Goal: Entertainment & Leisure: Consume media (video, audio)

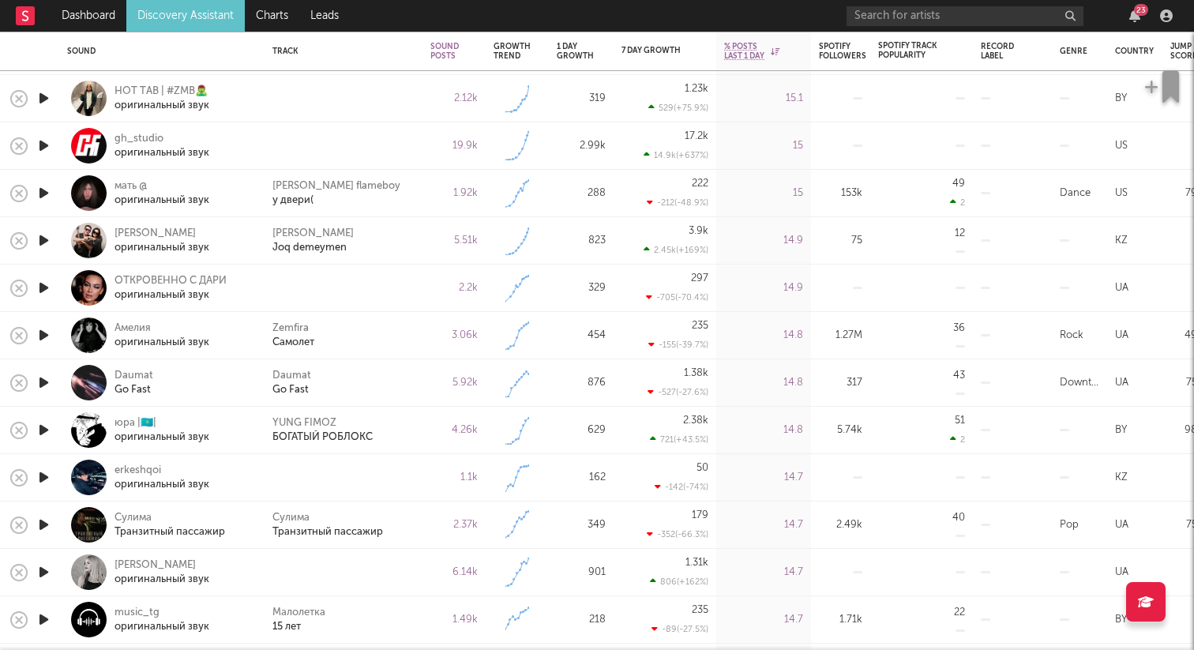
click at [43, 286] on icon "button" at bounding box center [44, 288] width 17 height 20
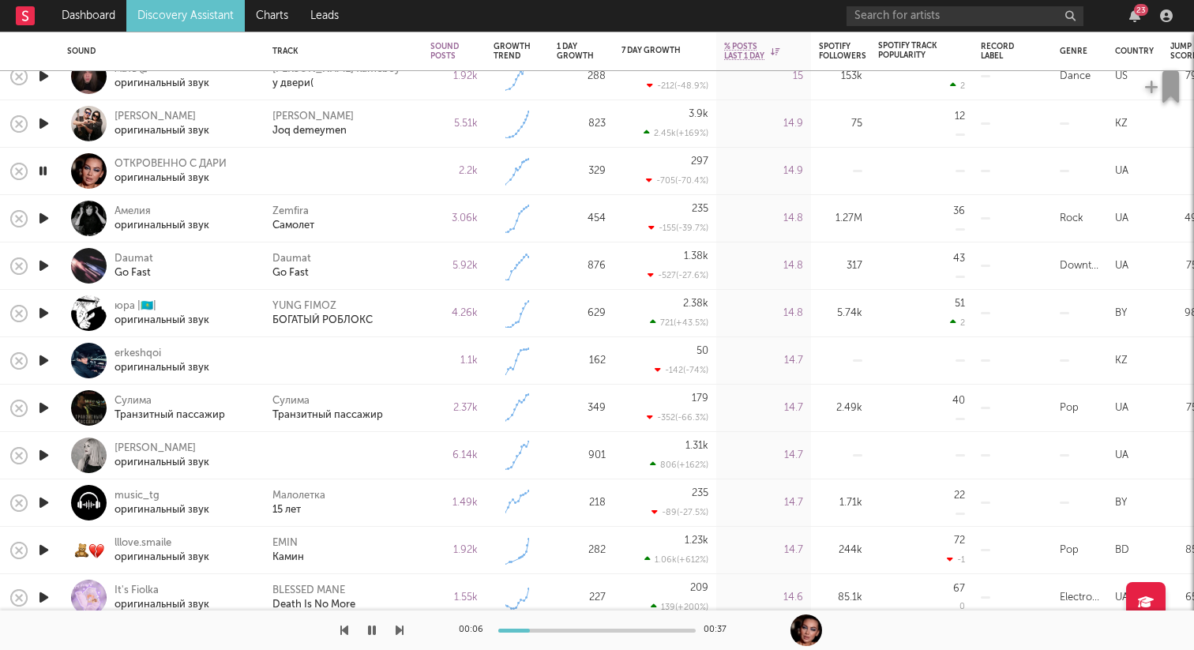
click at [43, 356] on icon "button" at bounding box center [44, 361] width 17 height 20
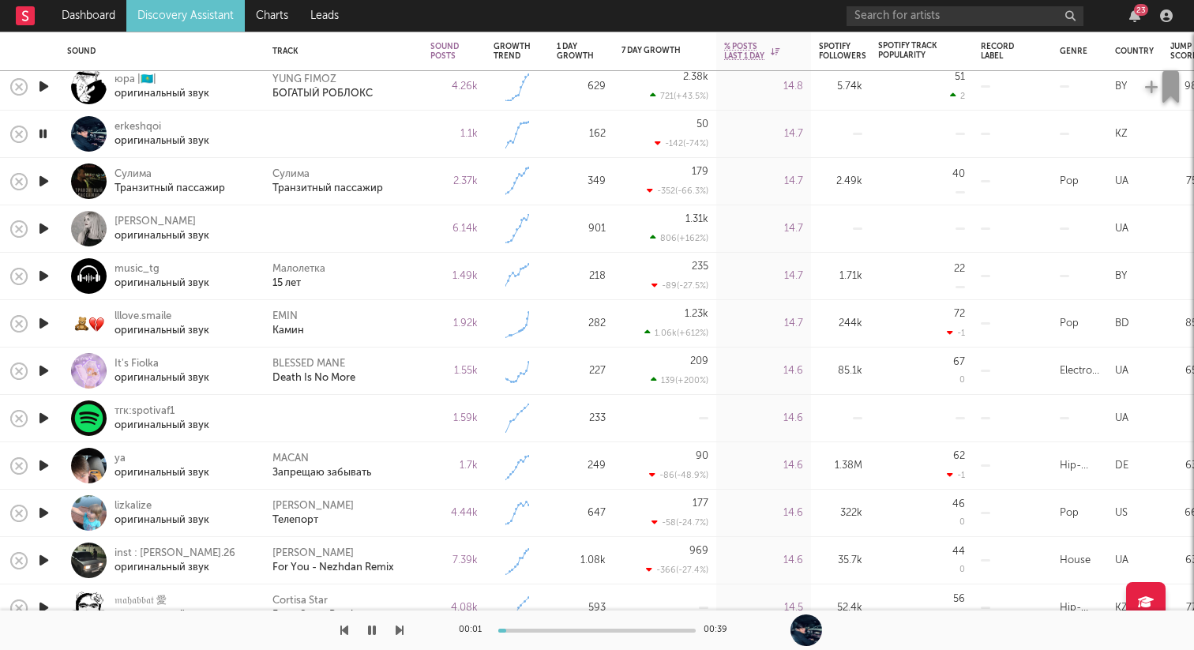
click at [51, 229] on icon "button" at bounding box center [44, 229] width 17 height 20
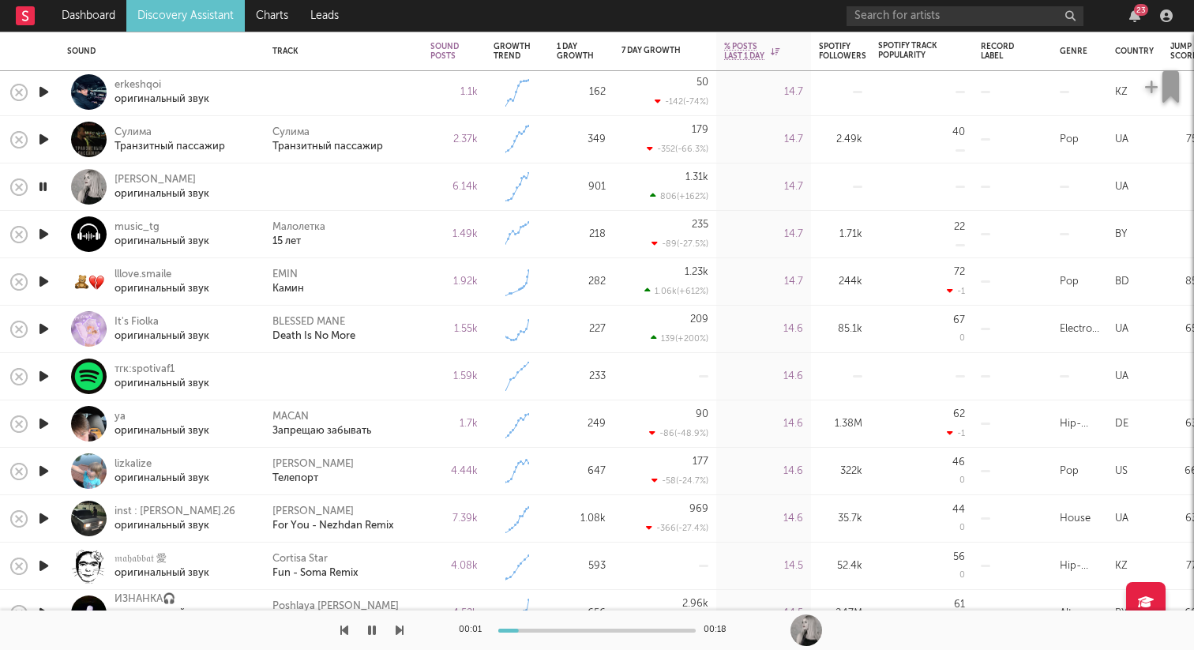
click at [38, 377] on icon "button" at bounding box center [44, 376] width 17 height 20
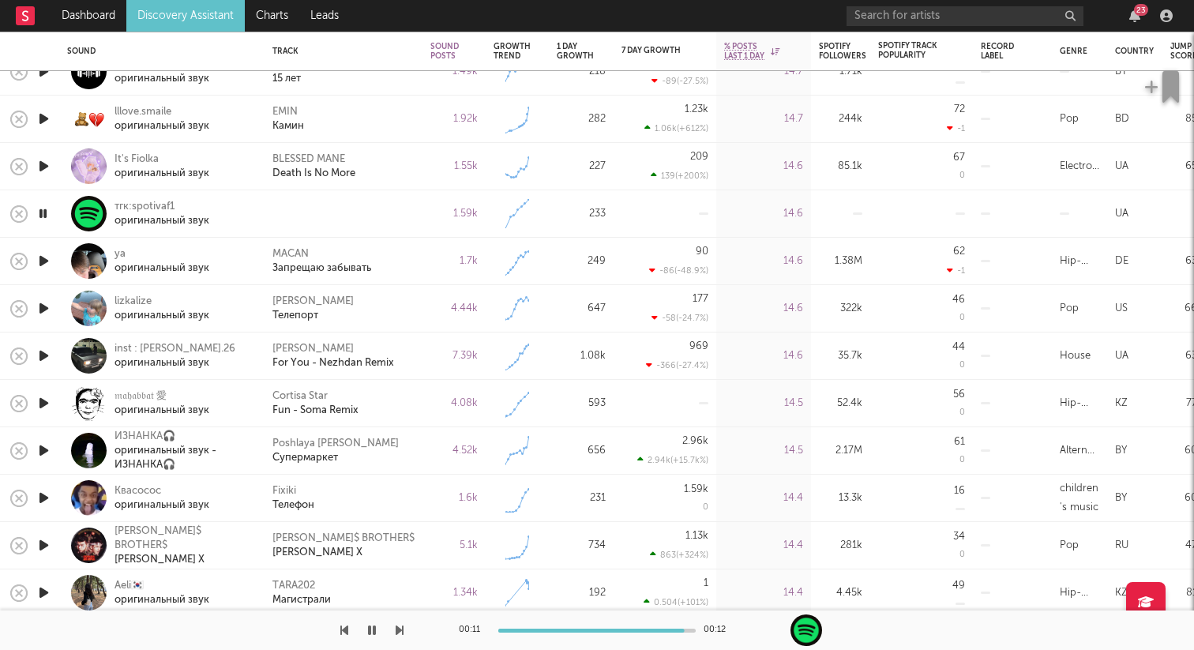
click at [47, 211] on icon "button" at bounding box center [43, 214] width 15 height 20
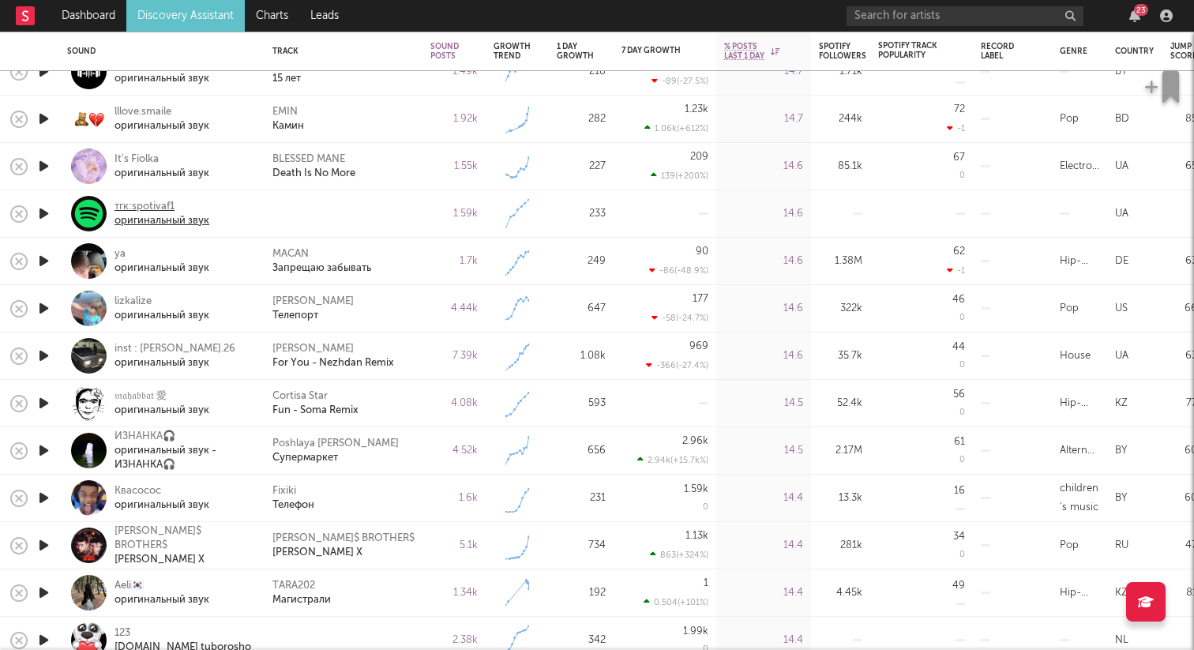
click at [127, 211] on div "тгк:spotivaf1" at bounding box center [162, 207] width 95 height 14
click at [43, 213] on icon "button" at bounding box center [44, 214] width 17 height 20
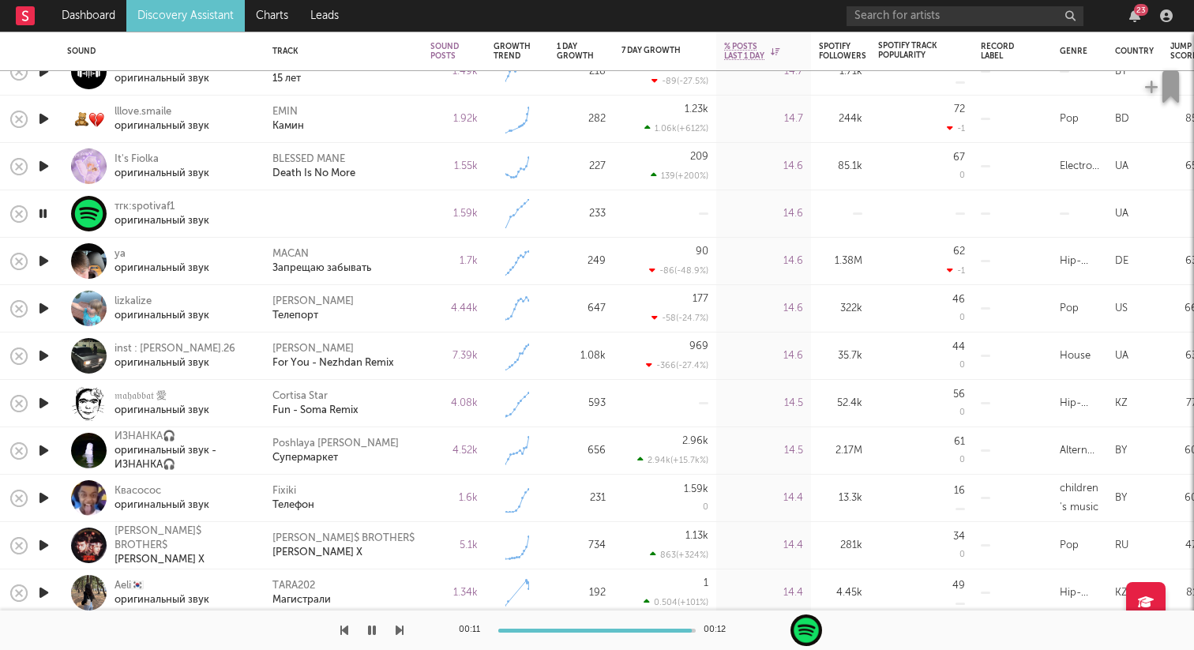
click at [43, 214] on icon "button" at bounding box center [43, 214] width 15 height 20
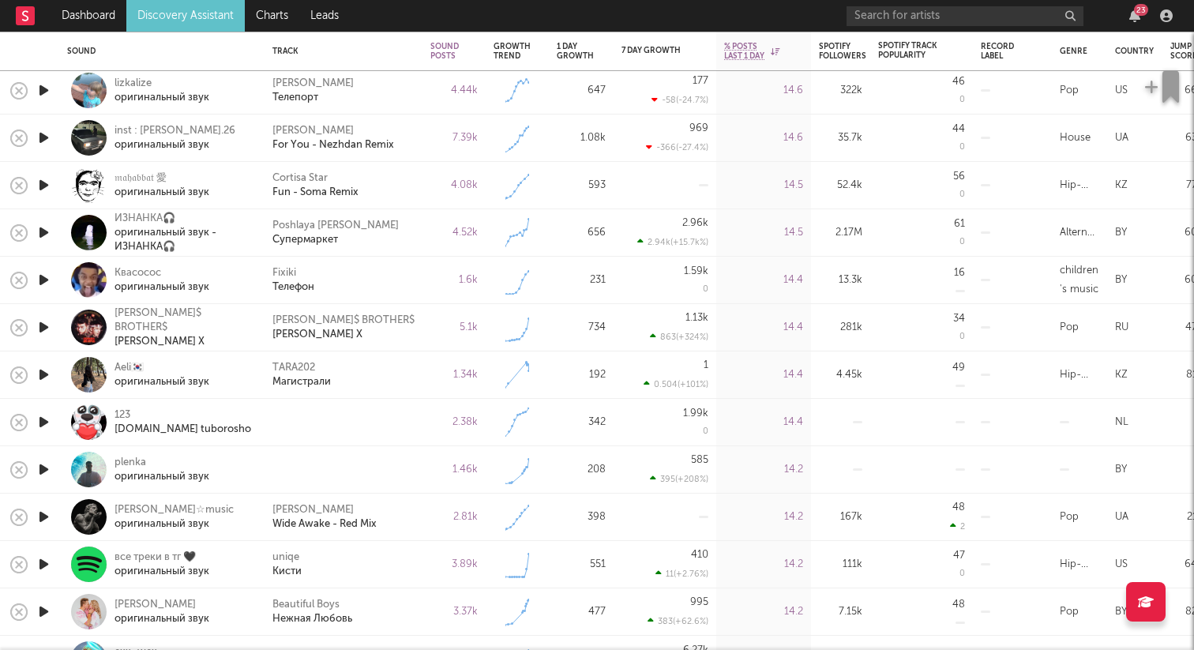
click at [47, 275] on icon "button" at bounding box center [44, 280] width 17 height 20
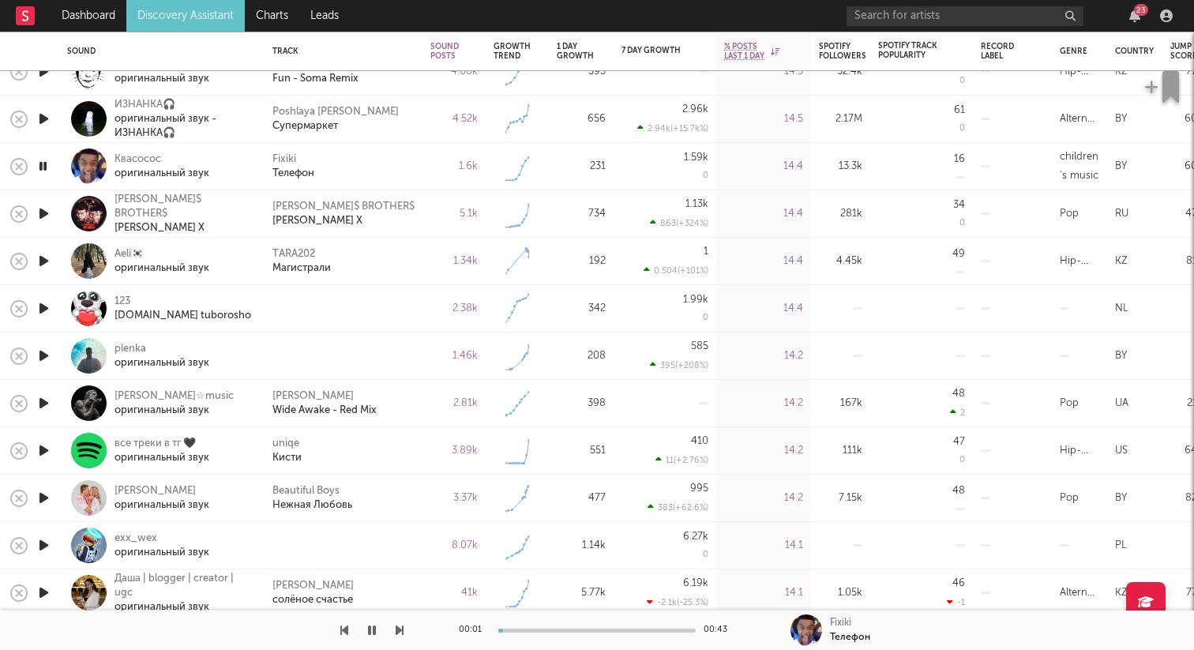
click at [54, 302] on div at bounding box center [44, 308] width 32 height 47
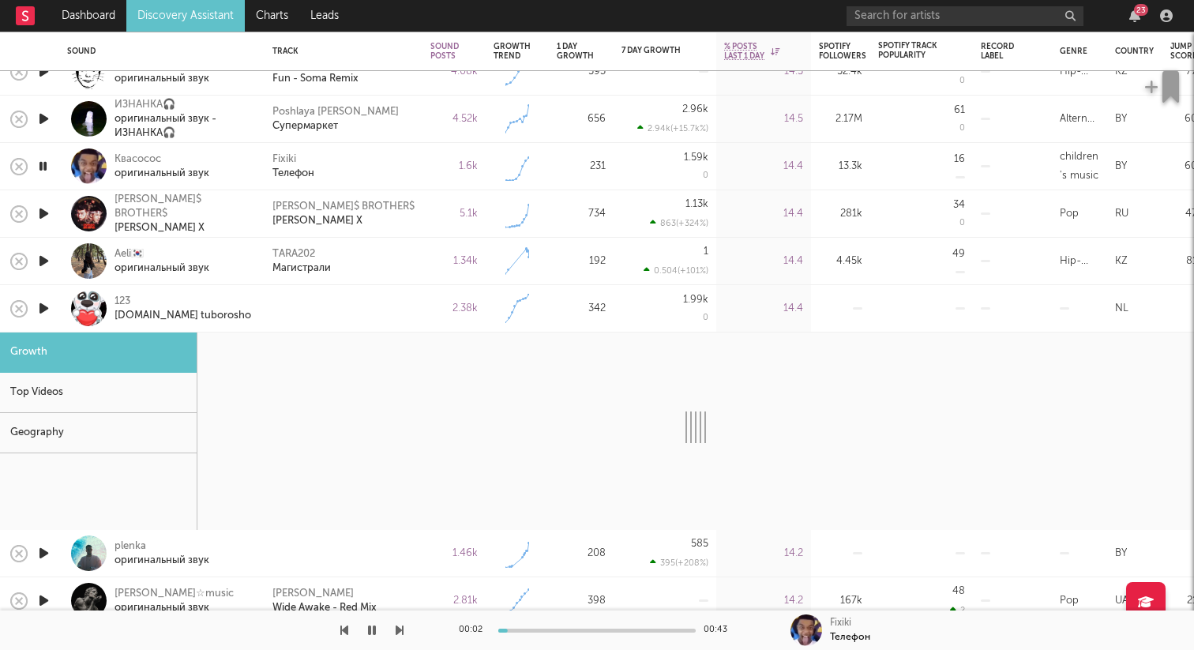
click at [93, 316] on div at bounding box center [89, 309] width 36 height 36
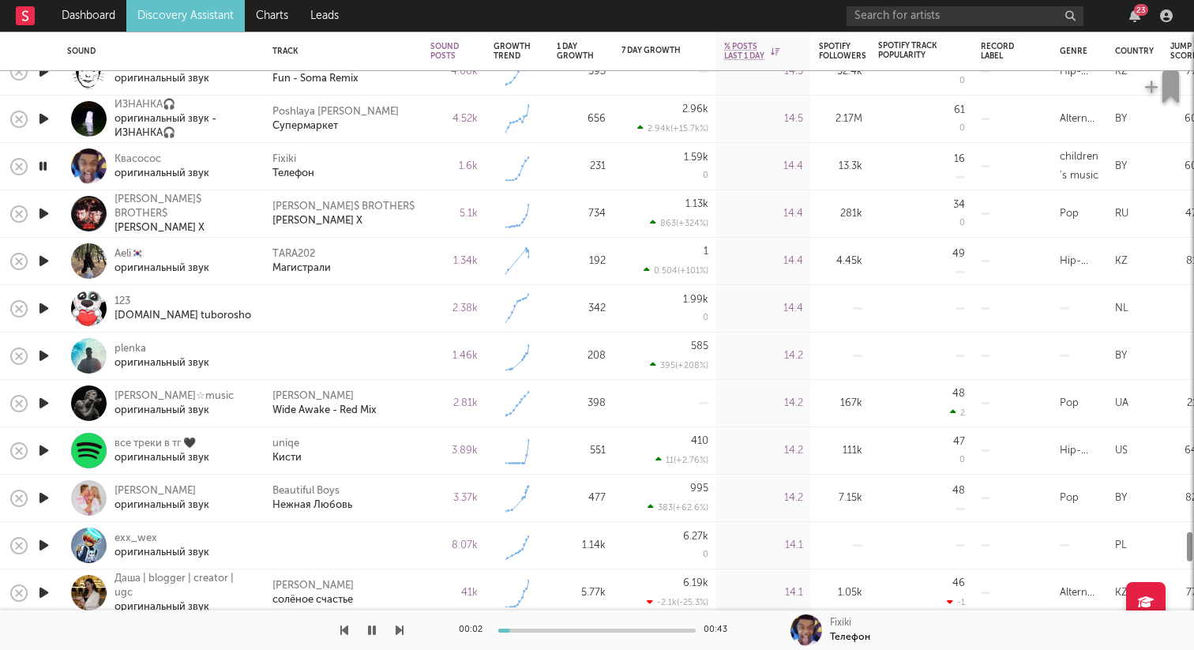
click at [46, 306] on icon "button" at bounding box center [44, 309] width 17 height 20
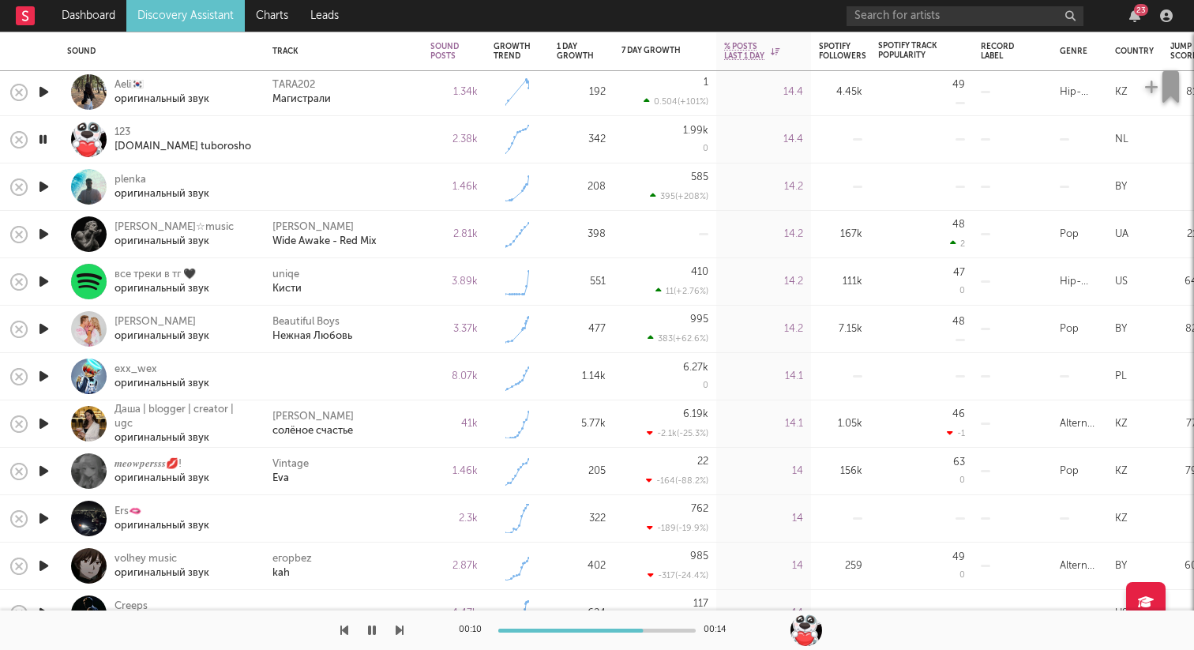
click at [50, 186] on icon "button" at bounding box center [44, 187] width 17 height 20
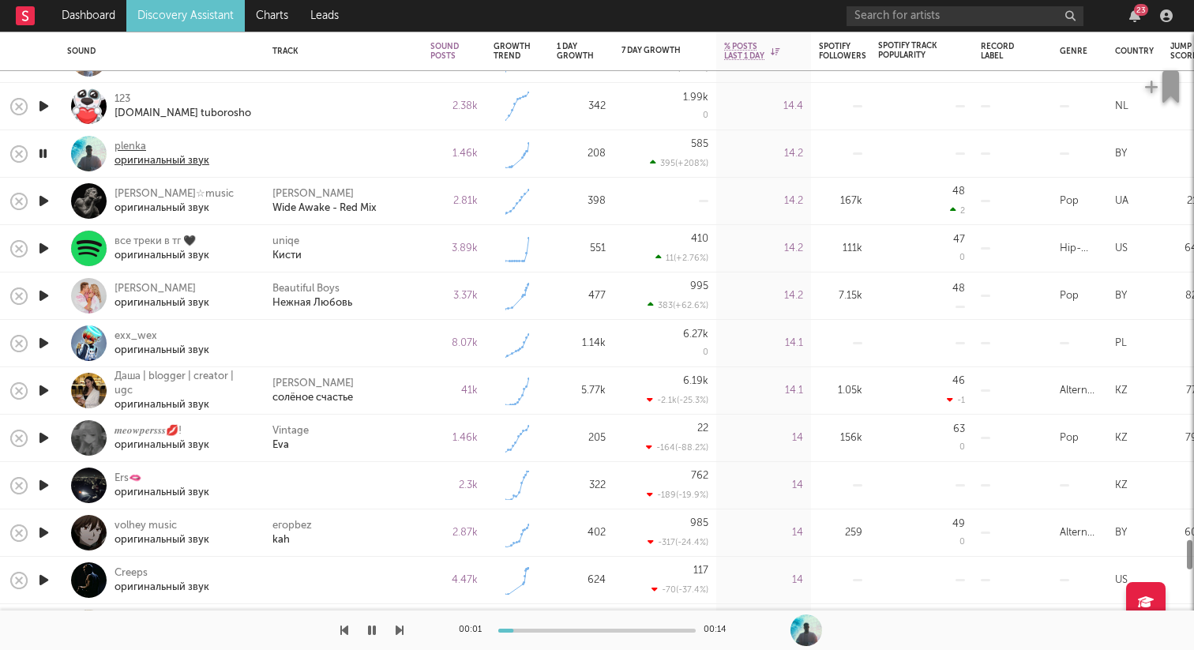
click at [146, 149] on div "plenka" at bounding box center [162, 147] width 95 height 14
